Goal: Transaction & Acquisition: Purchase product/service

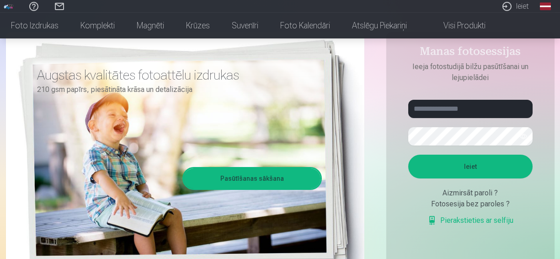
scroll to position [91, 0]
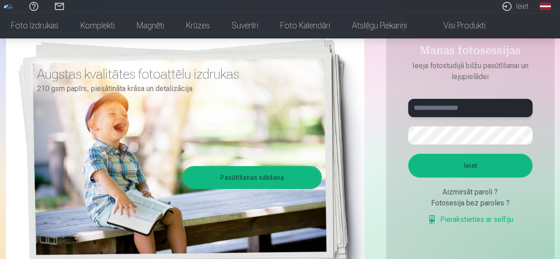
click at [429, 107] on input "text" at bounding box center [470, 108] width 124 height 18
click at [524, 134] on button "button" at bounding box center [523, 135] width 17 height 17
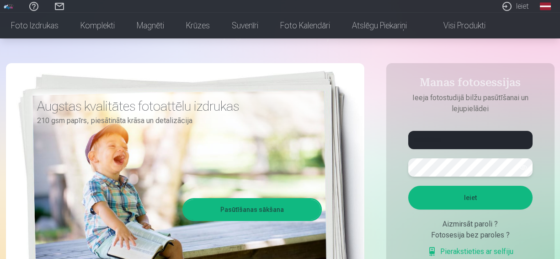
scroll to position [45, 0]
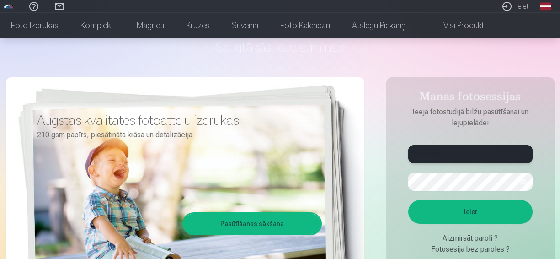
click at [462, 156] on input "**********" at bounding box center [470, 154] width 124 height 18
type input "*"
click at [436, 155] on input "text" at bounding box center [470, 154] width 124 height 18
click at [430, 154] on input "text" at bounding box center [470, 154] width 124 height 18
type input "**********"
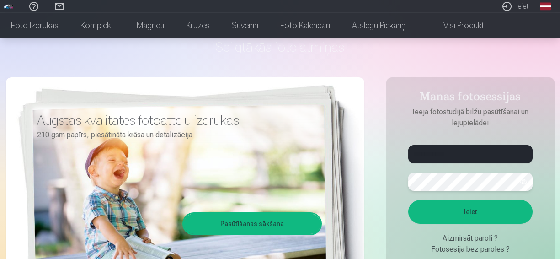
click at [408, 200] on button "Ieiet" at bounding box center [470, 212] width 124 height 24
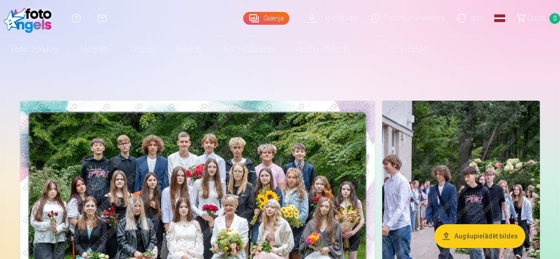
click at [500, 16] on link "Global" at bounding box center [500, 18] width 18 height 37
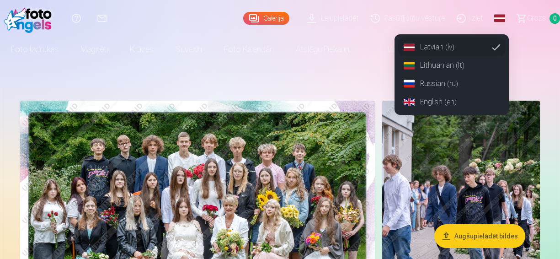
click at [449, 82] on link "Russian (ru)" at bounding box center [451, 84] width 107 height 18
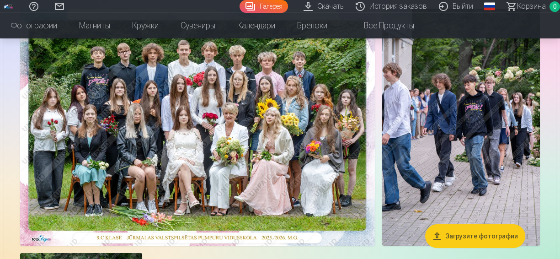
scroll to position [91, 0]
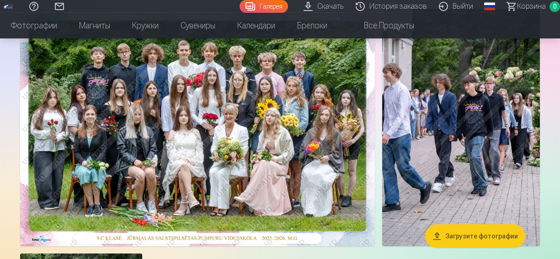
click at [214, 134] on img at bounding box center [197, 127] width 355 height 237
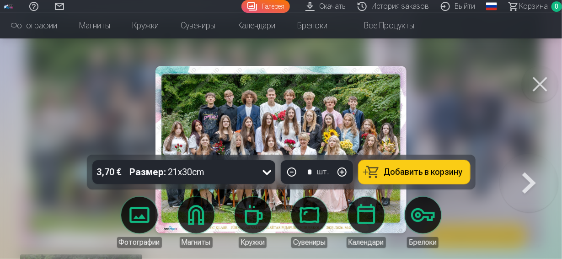
click at [424, 172] on span "Добавить в корзину" at bounding box center [423, 172] width 79 height 8
click at [530, 154] on button at bounding box center [529, 154] width 59 height 0
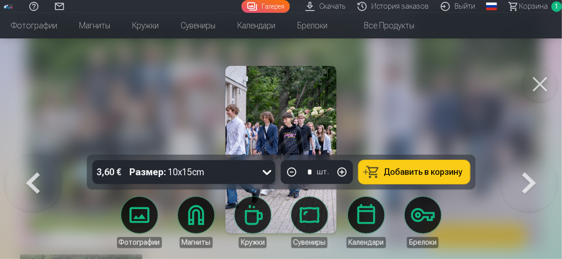
click at [425, 170] on span "Добавить в корзину" at bounding box center [423, 172] width 79 height 8
click at [529, 154] on button at bounding box center [529, 154] width 59 height 0
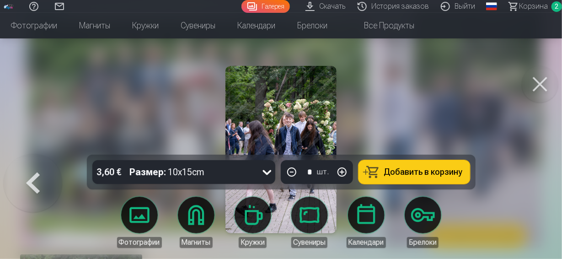
click at [542, 81] on button at bounding box center [540, 84] width 37 height 37
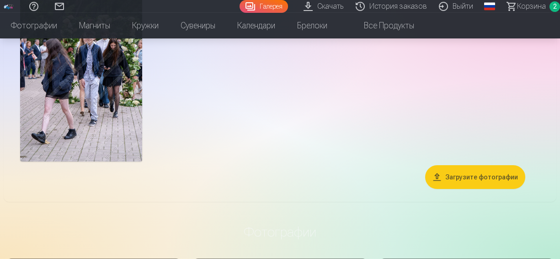
scroll to position [411, 0]
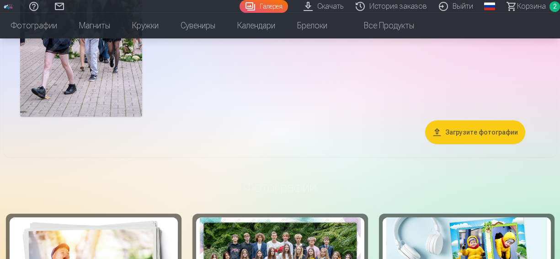
click at [475, 132] on button "Загрузите фотографии" at bounding box center [475, 132] width 100 height 24
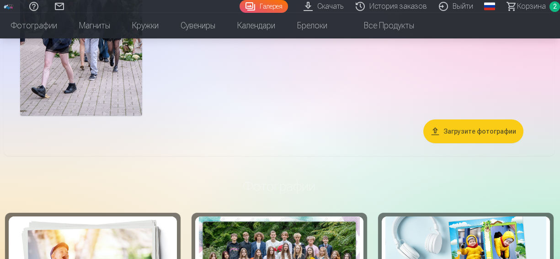
scroll to position [412, 0]
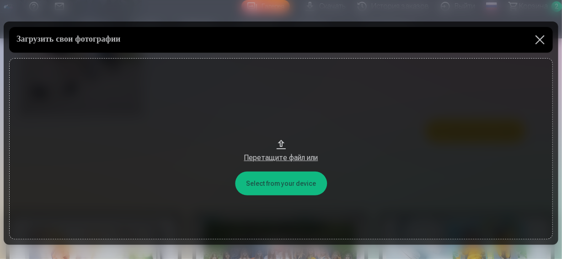
click at [539, 37] on button at bounding box center [540, 40] width 26 height 26
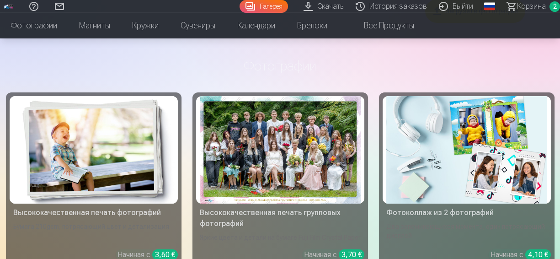
scroll to position [504, 0]
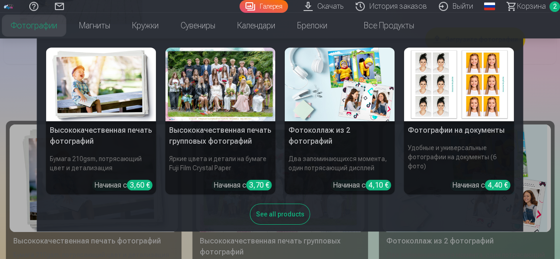
click at [41, 28] on link "Фотографии" at bounding box center [34, 26] width 68 height 26
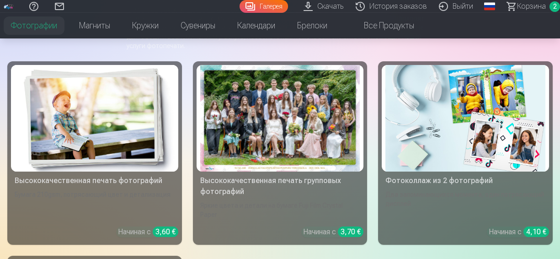
scroll to position [137, 0]
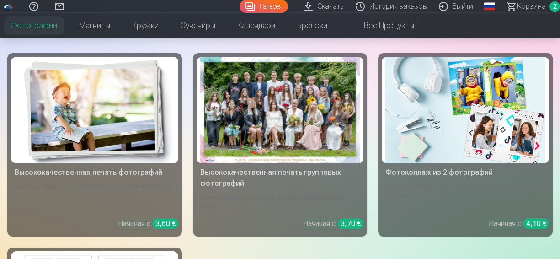
click at [295, 135] on div at bounding box center [280, 110] width 160 height 107
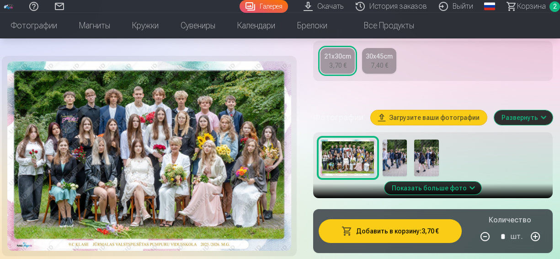
scroll to position [274, 0]
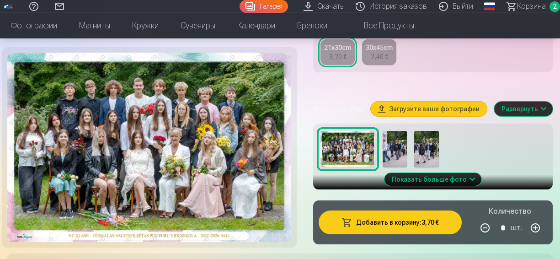
click at [406, 163] on img at bounding box center [395, 149] width 24 height 37
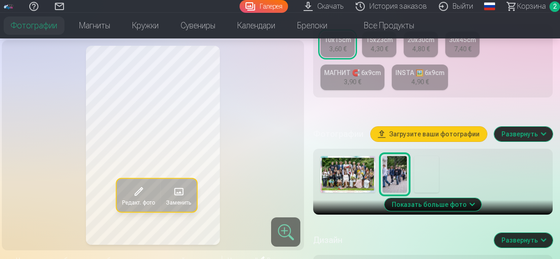
scroll to position [274, 0]
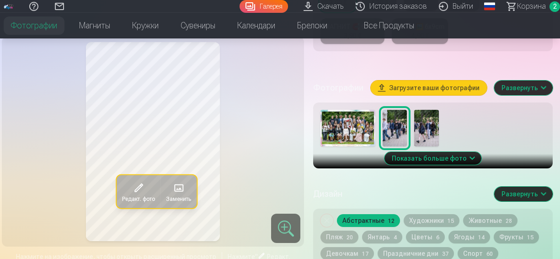
click at [433, 134] on img at bounding box center [426, 128] width 24 height 37
click at [352, 137] on img at bounding box center [348, 128] width 55 height 37
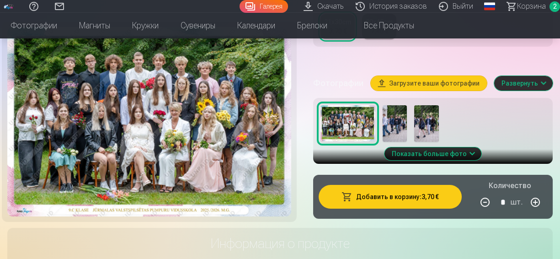
scroll to position [228, 0]
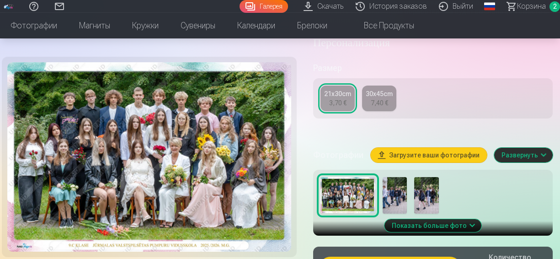
click at [531, 9] on span "Корзина" at bounding box center [531, 6] width 29 height 11
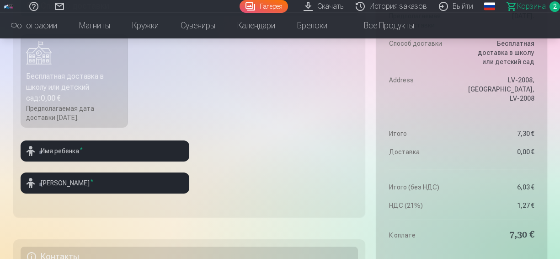
scroll to position [457, 0]
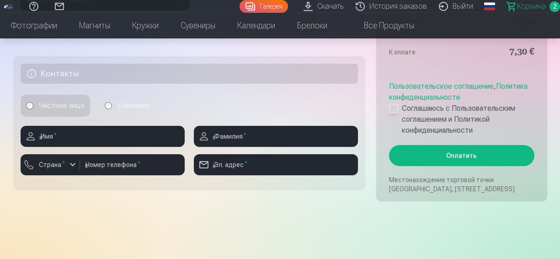
click at [391, 109] on div at bounding box center [393, 108] width 9 height 9
click at [446, 158] on button "Оплатить" at bounding box center [461, 155] width 145 height 21
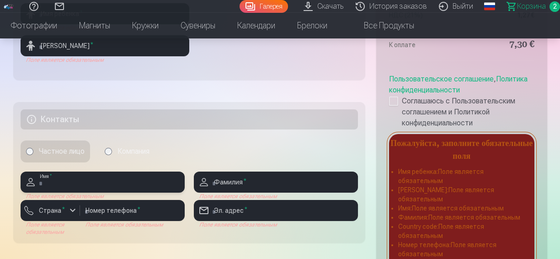
scroll to position [274, 0]
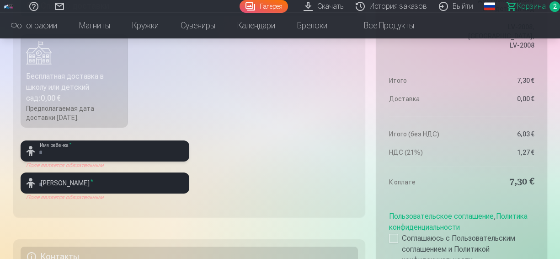
click at [83, 151] on input "text" at bounding box center [105, 150] width 169 height 21
type input "******"
click at [45, 186] on input "text" at bounding box center [105, 182] width 169 height 21
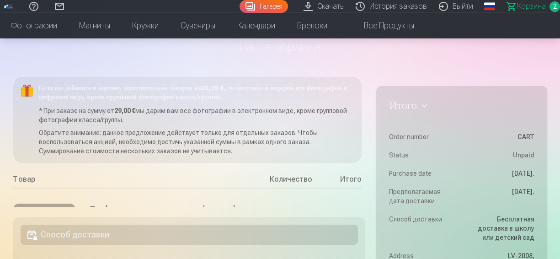
scroll to position [0, 0]
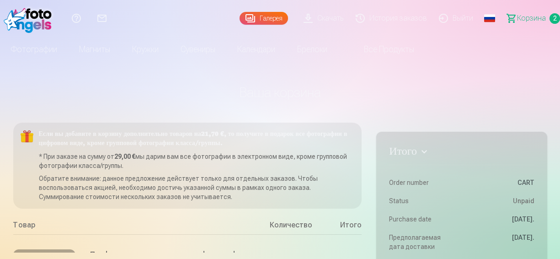
type input "******"
click at [384, 50] on link "Все продукты" at bounding box center [381, 50] width 87 height 26
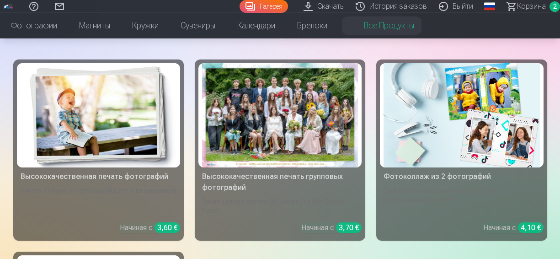
scroll to position [91, 0]
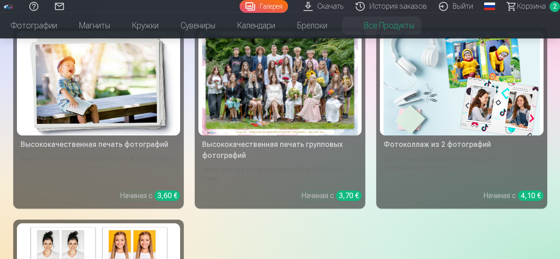
click at [98, 118] on img at bounding box center [99, 83] width 156 height 104
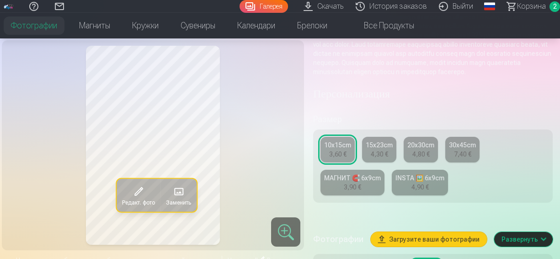
scroll to position [137, 0]
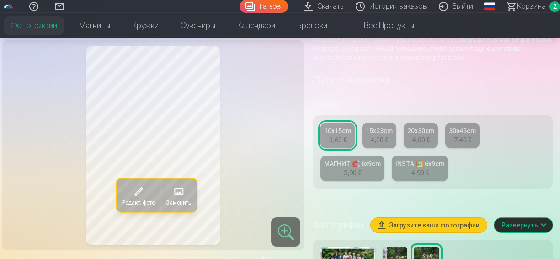
click at [388, 145] on div "4,30 €" at bounding box center [379, 139] width 17 height 9
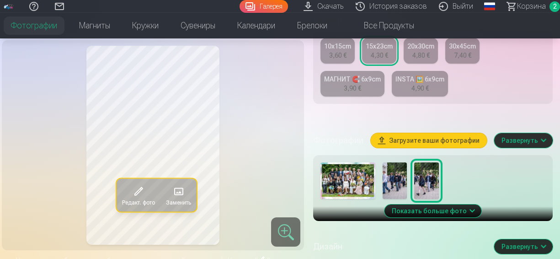
scroll to position [320, 0]
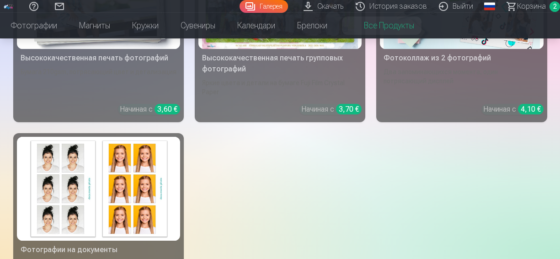
scroll to position [183, 0]
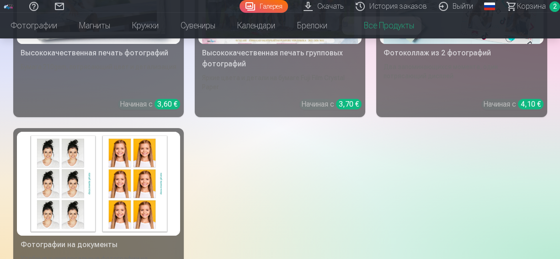
click at [88, 242] on div "Фотографии на документы" at bounding box center [98, 244] width 163 height 11
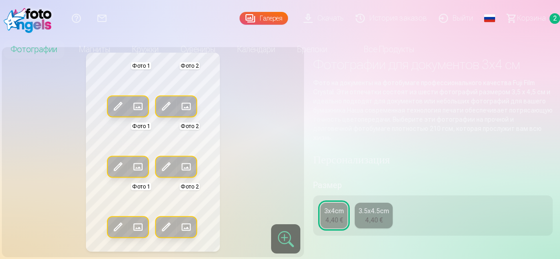
scroll to position [45, 0]
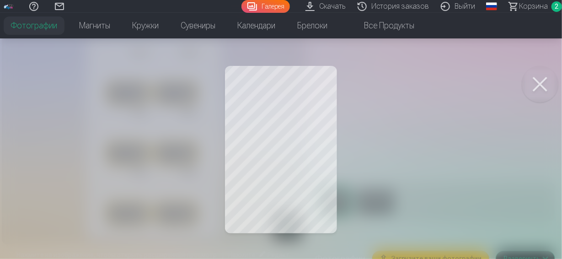
click at [539, 81] on button at bounding box center [540, 84] width 37 height 37
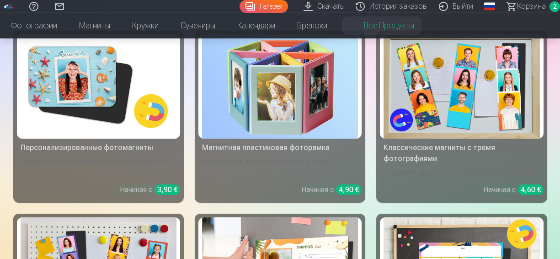
scroll to position [320, 0]
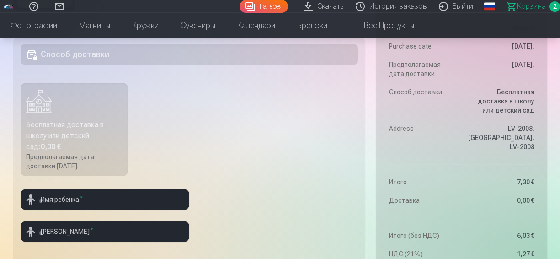
scroll to position [228, 0]
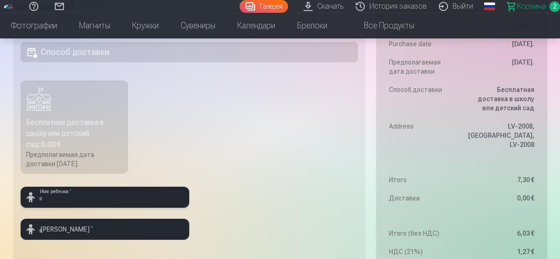
click at [45, 199] on input "text" at bounding box center [105, 197] width 169 height 21
type input "******"
click at [57, 232] on input "text" at bounding box center [105, 229] width 169 height 21
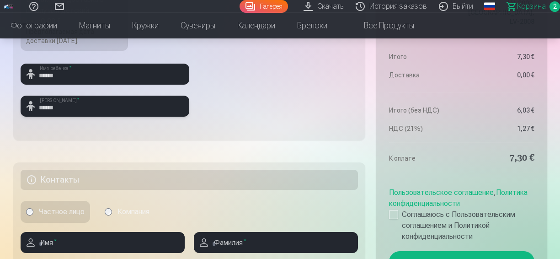
scroll to position [411, 0]
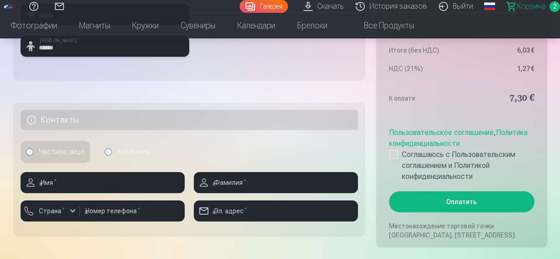
type input "******"
click at [66, 184] on input "text" at bounding box center [103, 182] width 164 height 21
click at [74, 209] on div "button" at bounding box center [72, 210] width 11 height 11
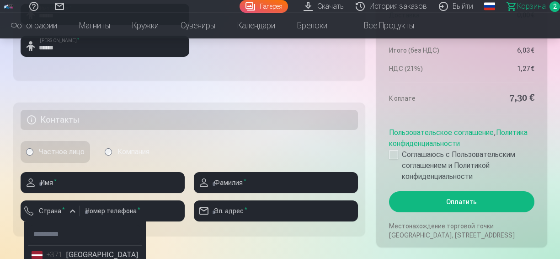
scroll to position [416, 0]
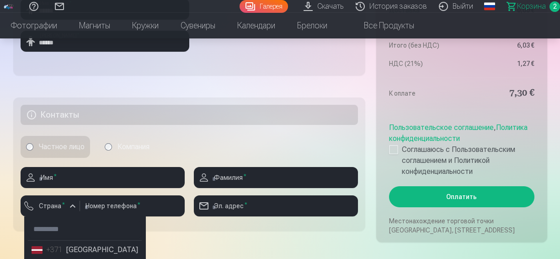
click at [82, 256] on li "+371 Латвия" at bounding box center [85, 250] width 114 height 18
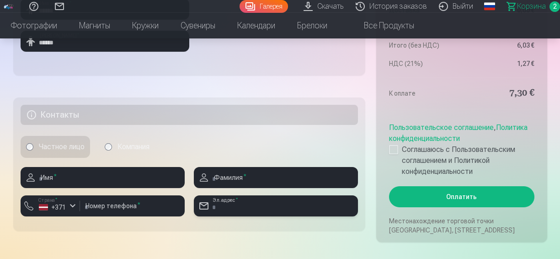
click at [252, 209] on input "email" at bounding box center [276, 205] width 164 height 21
type input "**********"
click at [72, 179] on input "text" at bounding box center [103, 177] width 164 height 21
type input "********"
click at [233, 181] on input "text" at bounding box center [276, 177] width 164 height 21
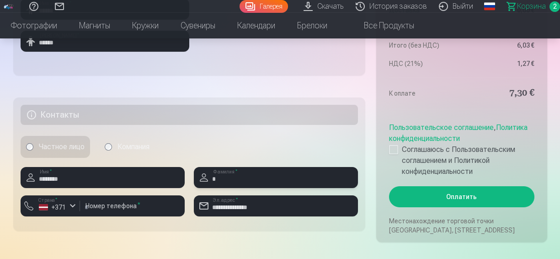
type input "******"
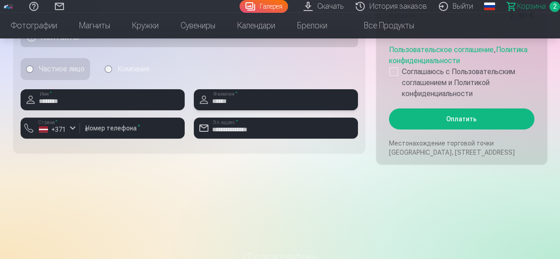
scroll to position [370, 0]
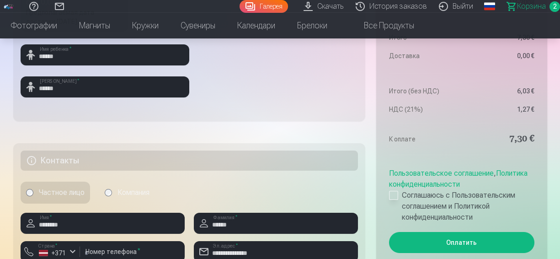
click at [396, 194] on div at bounding box center [393, 195] width 9 height 9
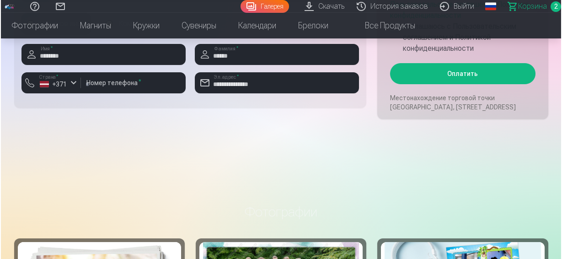
scroll to position [553, 0]
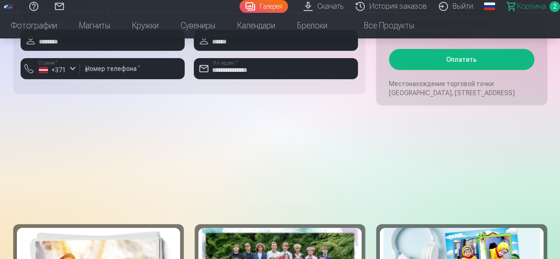
click at [459, 62] on button "Оплатить" at bounding box center [461, 59] width 145 height 21
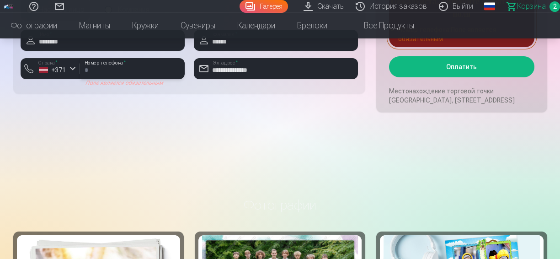
click at [101, 71] on input "number" at bounding box center [132, 68] width 105 height 21
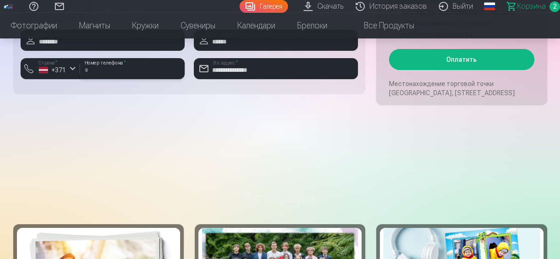
type input "********"
click at [466, 55] on button "Оплатить" at bounding box center [461, 59] width 145 height 21
